Goal: Task Accomplishment & Management: Use online tool/utility

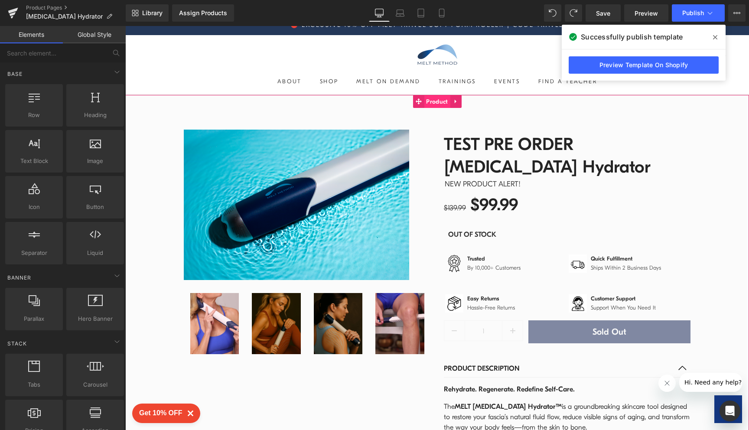
click at [436, 104] on span "Product" at bounding box center [437, 101] width 26 height 13
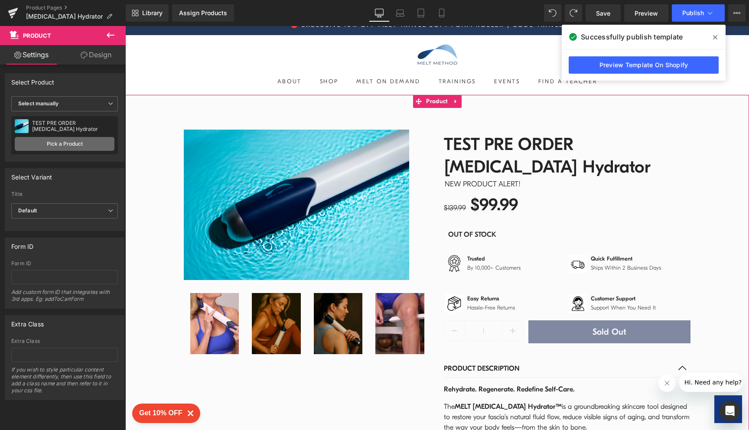
click at [52, 141] on link "Pick a Product" at bounding box center [65, 144] width 100 height 14
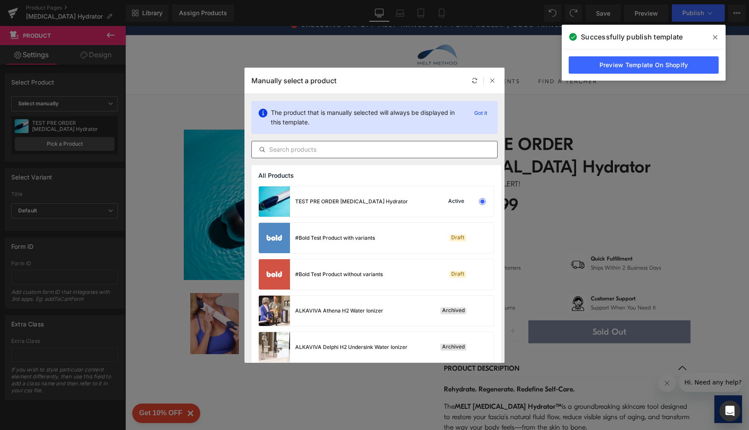
click at [333, 150] on input "text" at bounding box center [374, 149] width 245 height 10
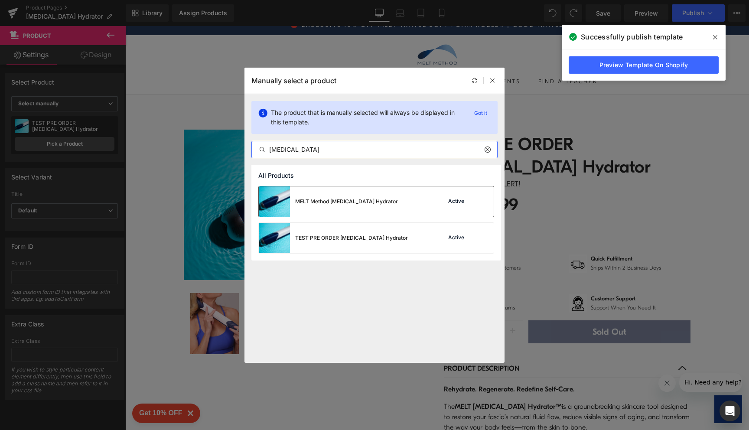
type input "[MEDICAL_DATA]"
click at [451, 203] on div "Active" at bounding box center [457, 201] width 20 height 7
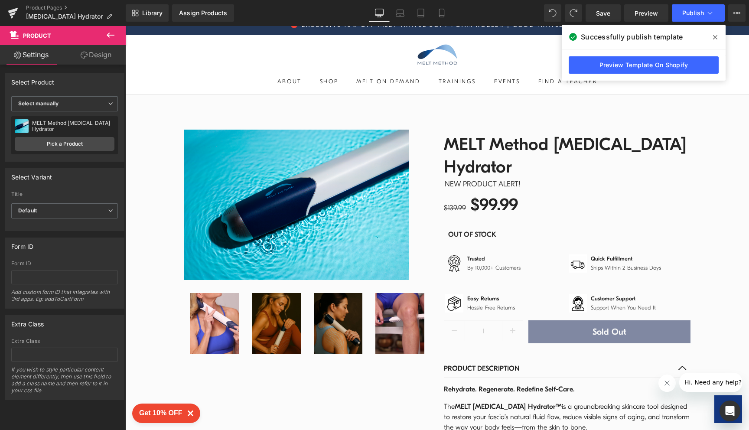
click at [741, 85] on div at bounding box center [437, 228] width 624 height 404
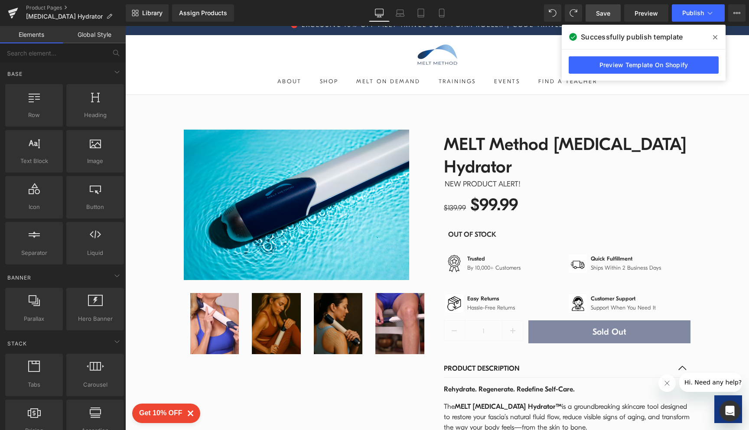
click at [607, 14] on span "Save" at bounding box center [603, 13] width 14 height 9
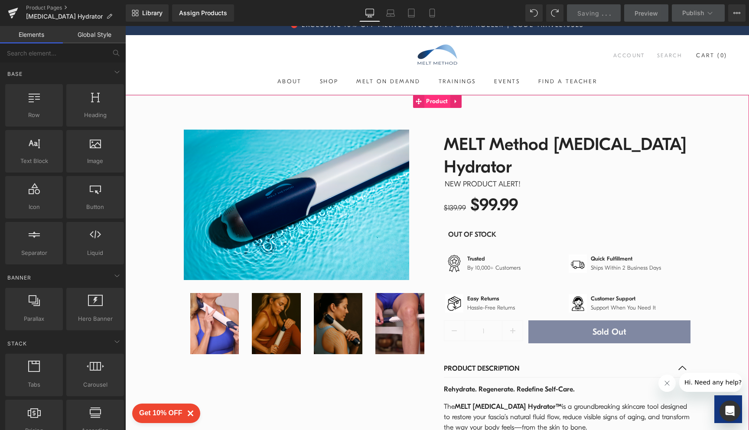
click at [425, 102] on span "Product" at bounding box center [437, 101] width 26 height 13
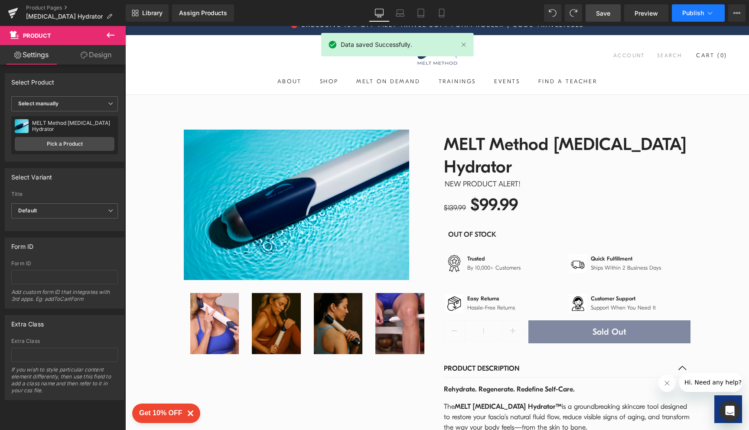
click at [686, 15] on span "Publish" at bounding box center [694, 13] width 22 height 7
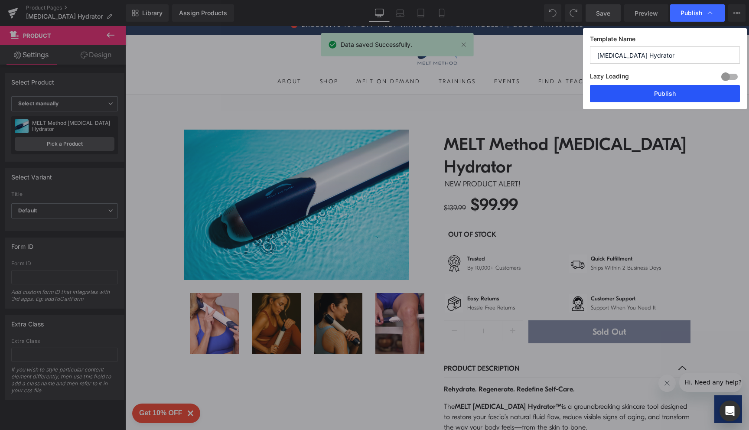
click at [654, 98] on button "Publish" at bounding box center [665, 93] width 150 height 17
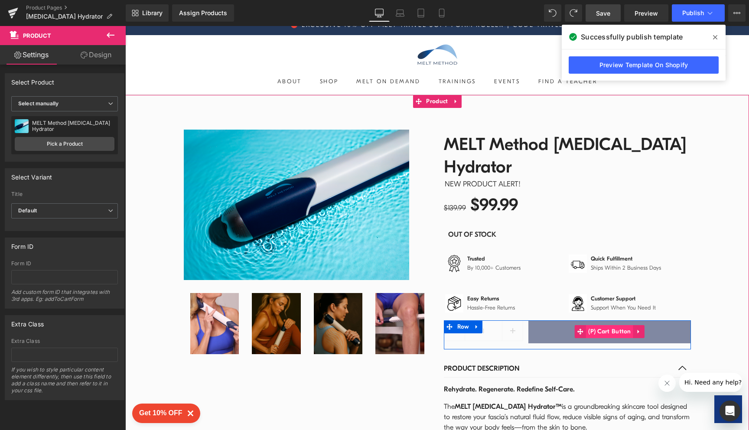
click at [594, 325] on span "(P) Cart Button" at bounding box center [609, 331] width 47 height 13
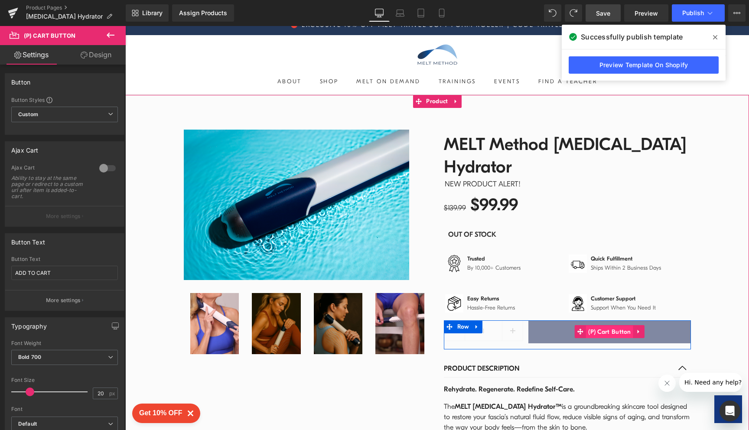
click at [589, 326] on span "(P) Cart Button" at bounding box center [609, 332] width 47 height 13
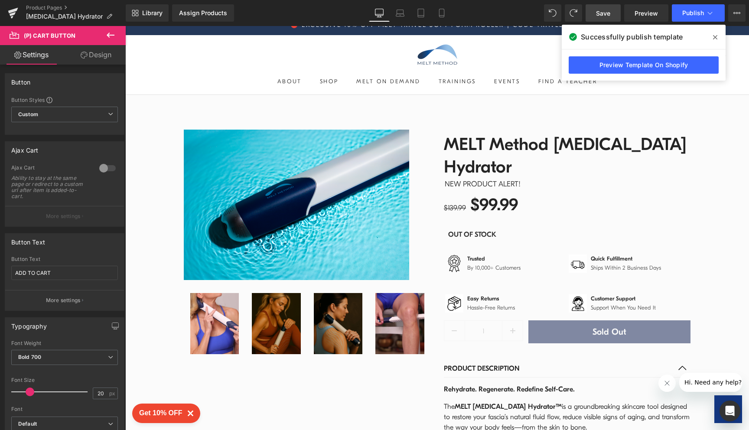
drag, startPoint x: 716, startPoint y: 36, endPoint x: 591, endPoint y: 10, distance: 127.9
click at [716, 36] on icon at bounding box center [715, 37] width 4 height 7
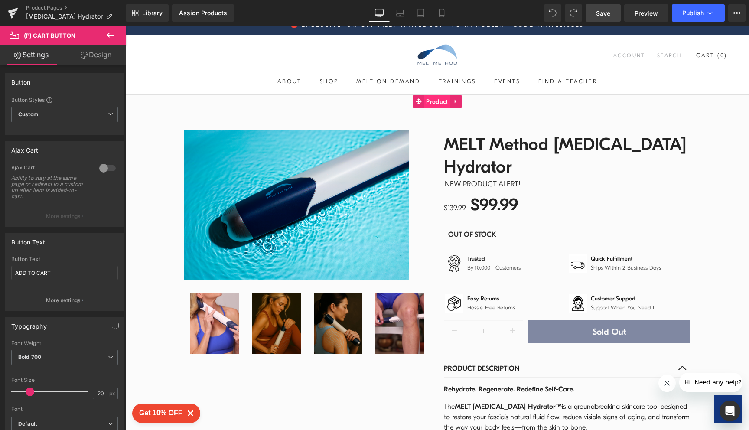
click at [439, 102] on span "Product" at bounding box center [437, 101] width 26 height 13
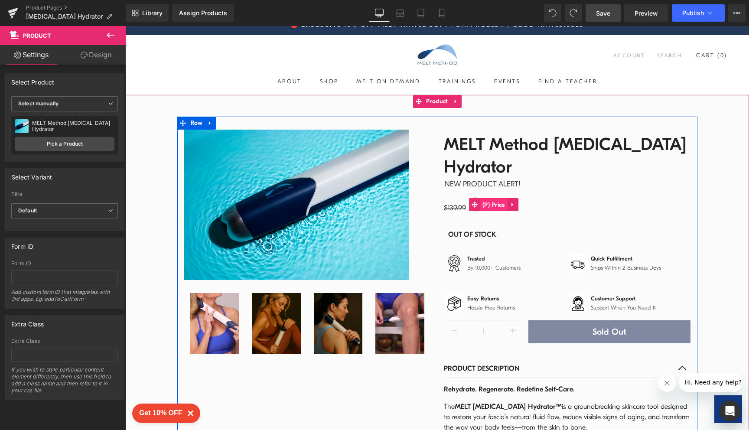
click at [499, 199] on span "(P) Price" at bounding box center [493, 205] width 27 height 13
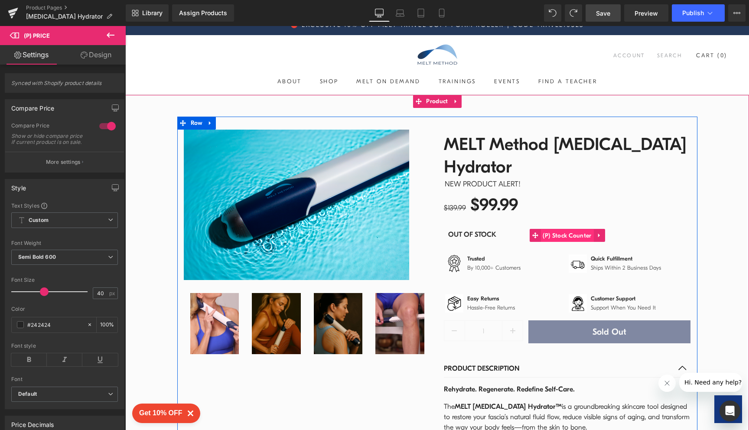
click at [564, 229] on span "(P) Stock Counter" at bounding box center [567, 235] width 53 height 13
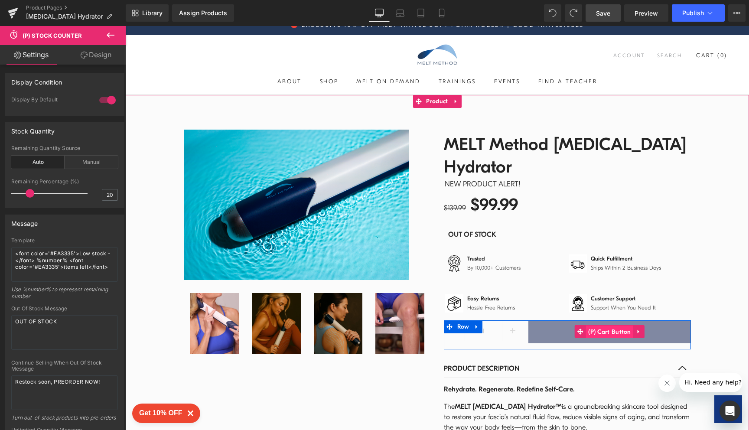
click at [608, 326] on span "(P) Cart Button" at bounding box center [609, 332] width 47 height 13
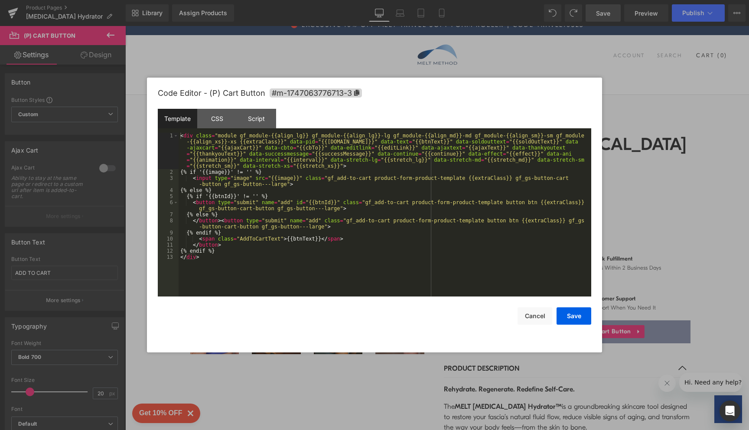
click at [604, 310] on body "(P) Cart Button You are previewing how the will restyle your page. You can not …" at bounding box center [374, 215] width 749 height 430
click at [257, 116] on div "Script" at bounding box center [256, 119] width 39 height 20
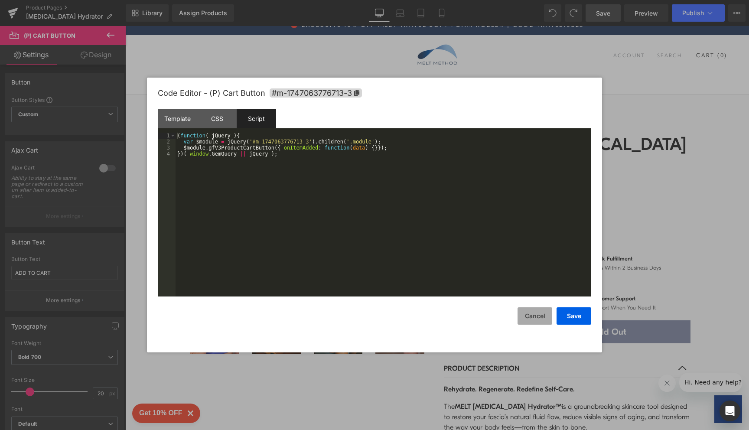
click at [536, 320] on button "Cancel" at bounding box center [535, 315] width 35 height 17
